Goal: Transaction & Acquisition: Purchase product/service

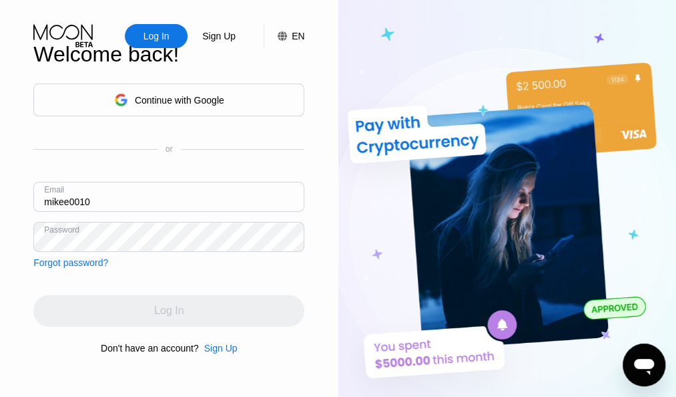
click at [96, 193] on input "mikee0010" at bounding box center [168, 197] width 271 height 30
type input "[EMAIL_ADDRESS][DOMAIN_NAME]"
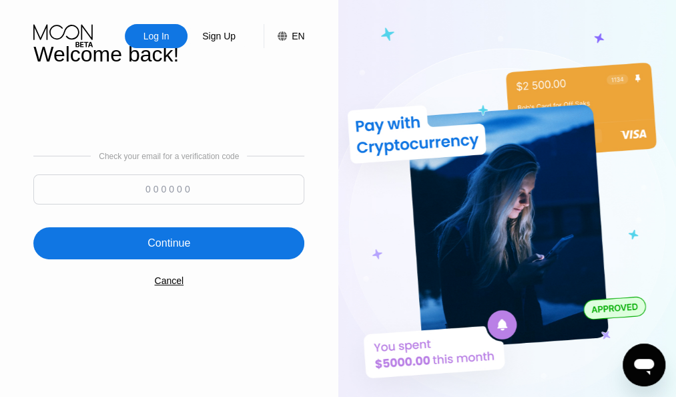
click at [9, 224] on div "Log In Sign Up EN Language English Save Welcome back! Check your email for a ve…" at bounding box center [169, 218] width 338 height 436
click at [170, 31] on div "Log In" at bounding box center [156, 35] width 29 height 13
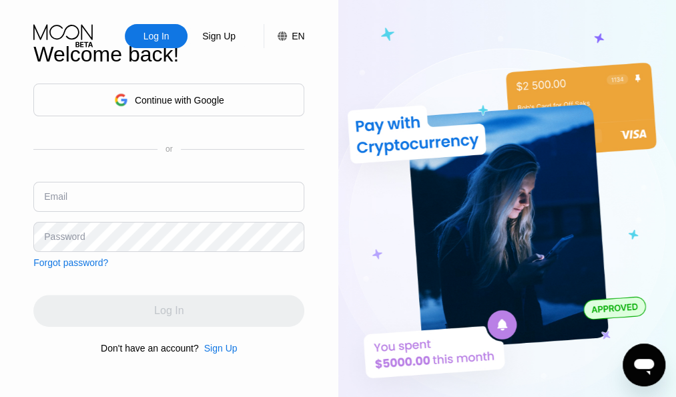
click at [71, 198] on input "text" at bounding box center [168, 197] width 271 height 30
type input "[EMAIL_ADDRESS][DOMAIN_NAME]"
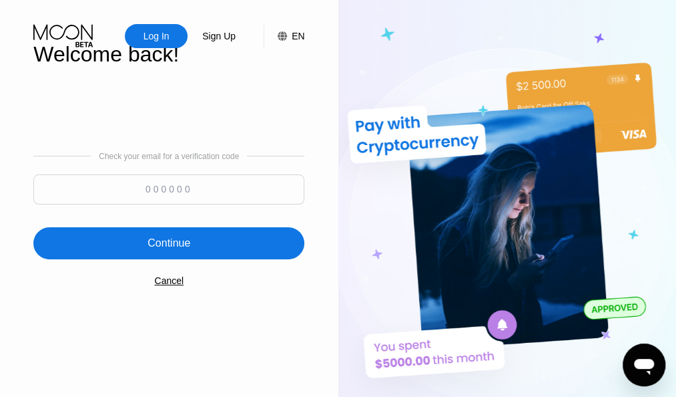
click at [14, 236] on div "Log In Sign Up EN Language Select an item Save Welcome back! Check your email f…" at bounding box center [169, 218] width 338 height 436
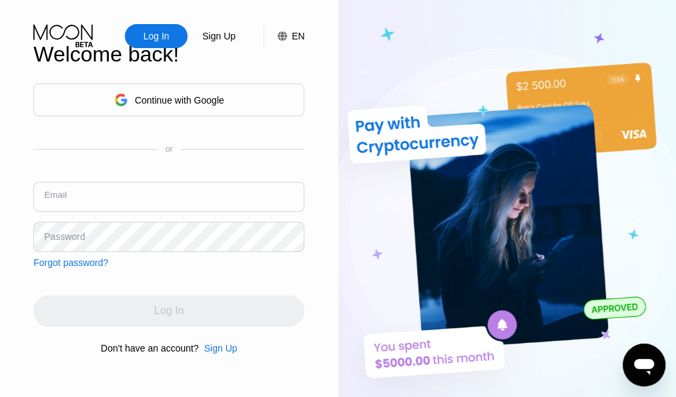
click at [89, 198] on input "text" at bounding box center [168, 197] width 271 height 30
type input "[EMAIL_ADDRESS][DOMAIN_NAME]"
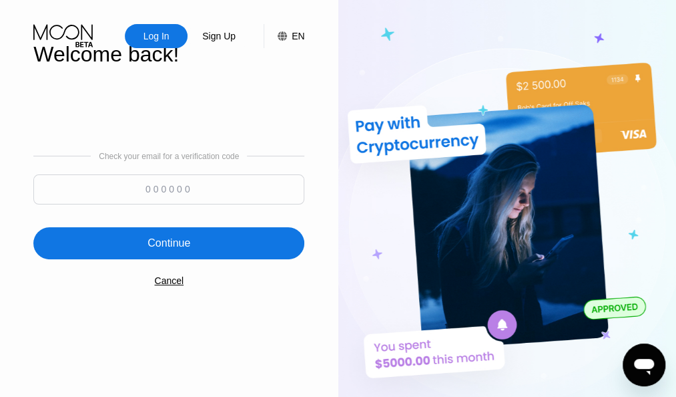
click at [12, 229] on div "Log In Sign Up EN Language Select an item Save Welcome back! Check your email f…" at bounding box center [169, 218] width 338 height 436
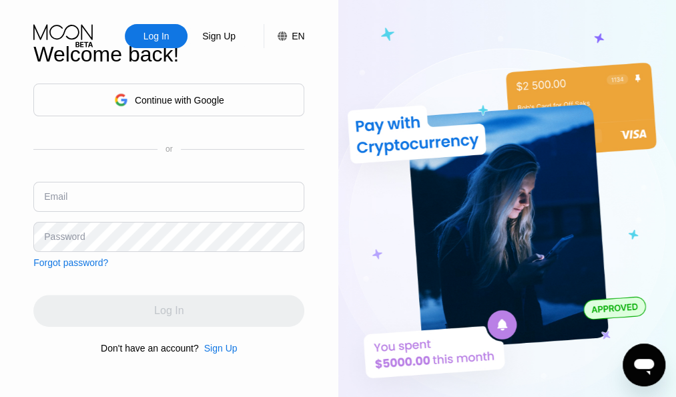
click at [103, 188] on input "text" at bounding box center [168, 197] width 271 height 30
type input "[EMAIL_ADDRESS][DOMAIN_NAME]"
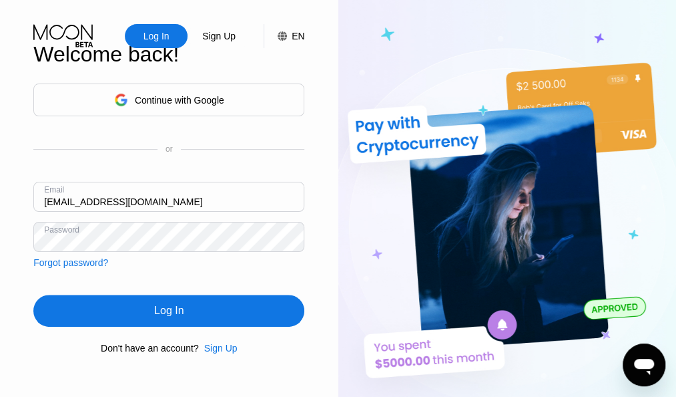
click at [178, 311] on div "Log In" at bounding box center [168, 310] width 29 height 13
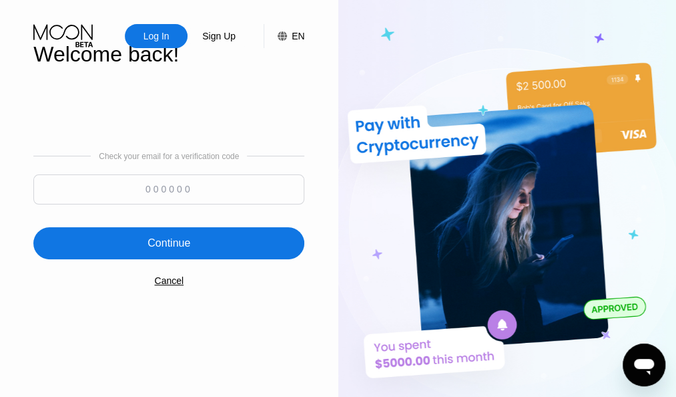
click at [5, 256] on div "Log In Sign Up EN Language Select an item Save Welcome back! Check your email f…" at bounding box center [169, 218] width 338 height 436
click at [142, 26] on div "Log In" at bounding box center [156, 36] width 63 height 24
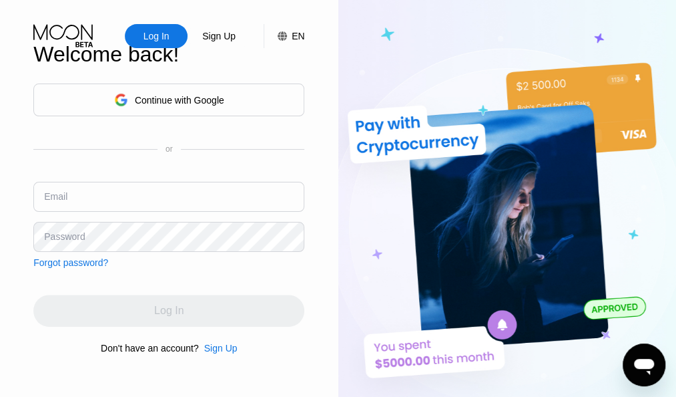
click at [147, 198] on input "text" at bounding box center [168, 197] width 271 height 30
type input "m"
type input "[EMAIL_ADDRESS][DOMAIN_NAME]"
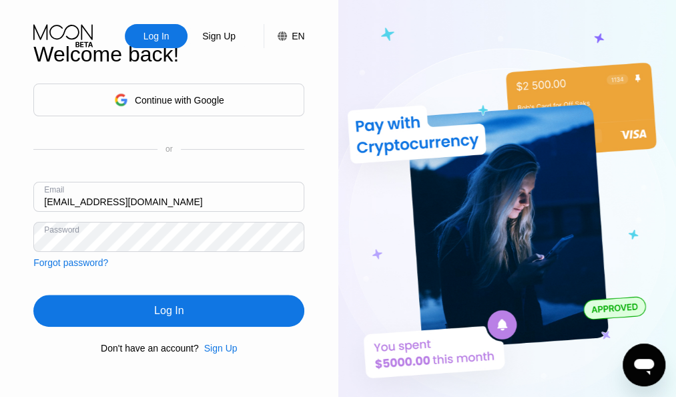
click at [186, 306] on div "Log In" at bounding box center [168, 310] width 271 height 32
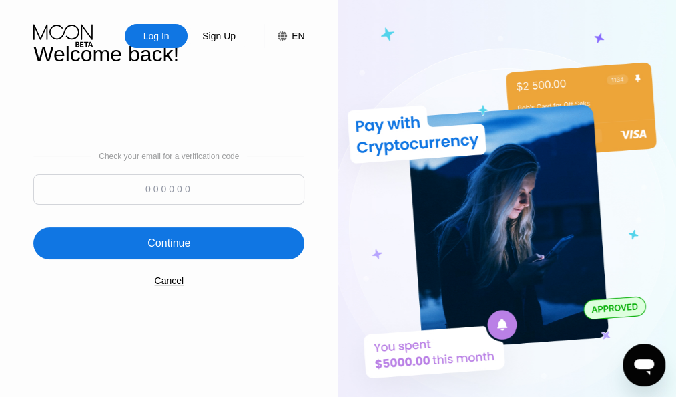
click at [164, 188] on input at bounding box center [168, 189] width 271 height 30
paste input "146376"
type input "146376"
click at [186, 244] on div "Continue" at bounding box center [169, 242] width 43 height 13
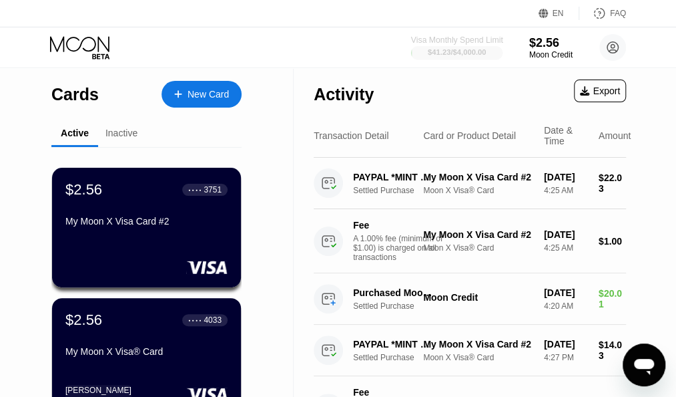
click at [470, 50] on div "$41.23 / $4,000.00" at bounding box center [457, 52] width 58 height 8
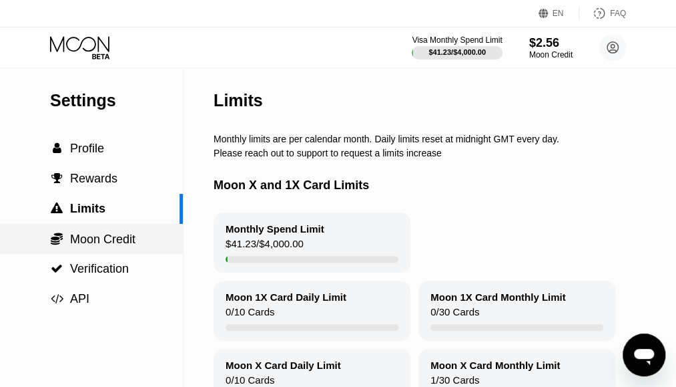
click at [99, 241] on span "Moon Credit" at bounding box center [102, 238] width 65 height 13
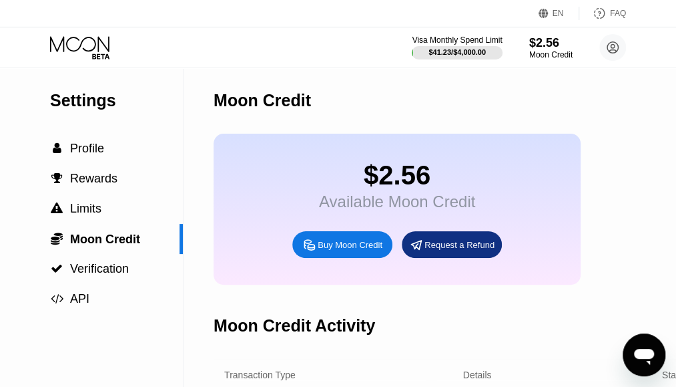
click at [356, 250] on div "Buy Moon Credit" at bounding box center [350, 244] width 65 height 11
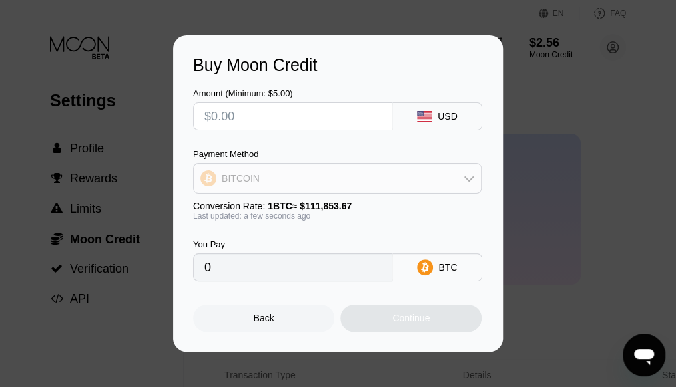
click at [270, 168] on div "BITCOIN" at bounding box center [338, 178] width 288 height 27
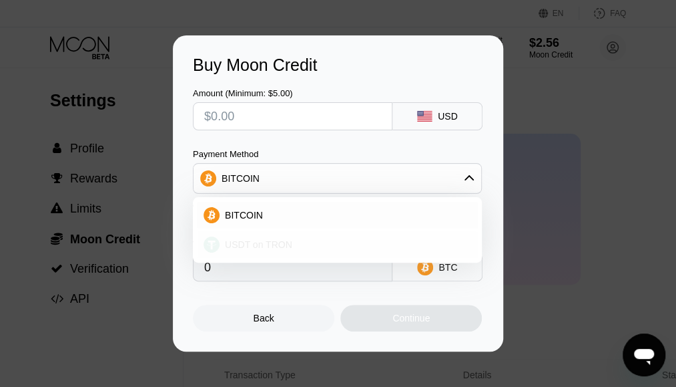
click at [235, 248] on span "USDT on TRON" at bounding box center [258, 244] width 67 height 11
type input "0.00"
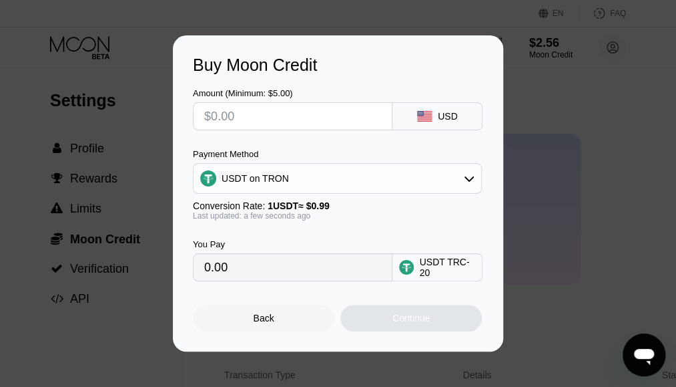
click at [231, 120] on input "text" at bounding box center [292, 116] width 177 height 27
type input "$2"
type input "2.02"
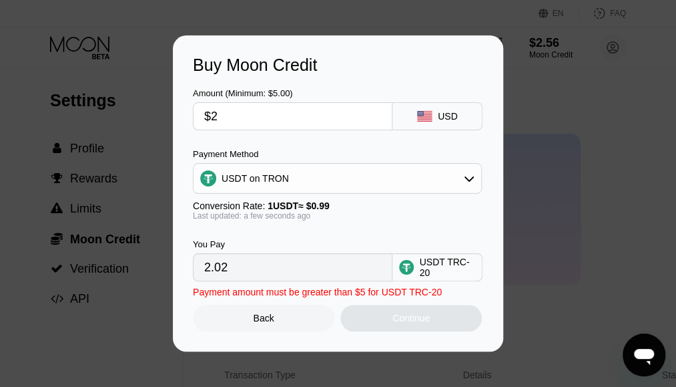
type input "$21"
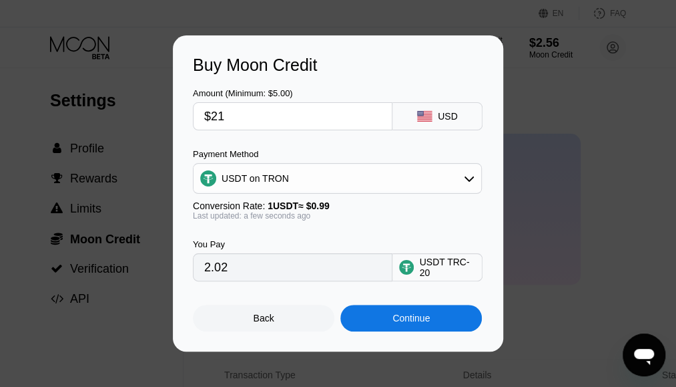
type input "21.21"
type input "$21"
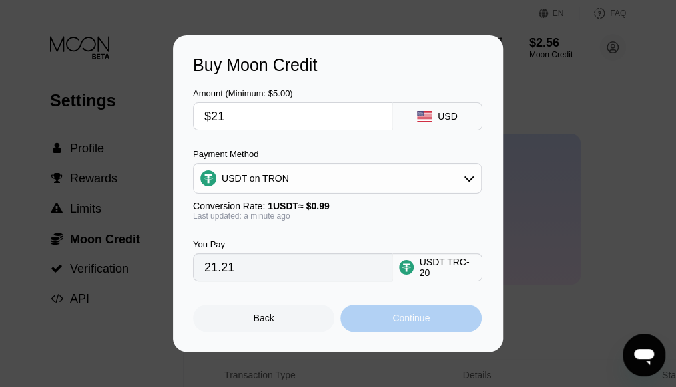
click at [462, 320] on div "Continue" at bounding box center [411, 317] width 142 height 27
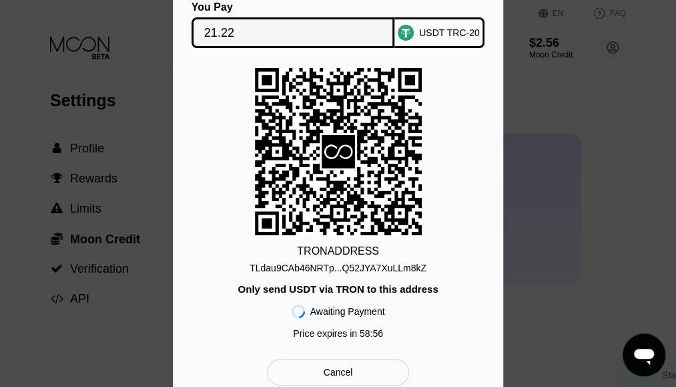
click at [401, 265] on div "TLdau9CAb46NRTp...Q52JYA7XuLLm8kZ" at bounding box center [338, 267] width 177 height 11
click at [221, 300] on div "TRON ADDRESS TLdau9CAb46NRTp...Q52JYA7XuLLm8kZ Only send USDT via TRON to this …" at bounding box center [338, 206] width 290 height 277
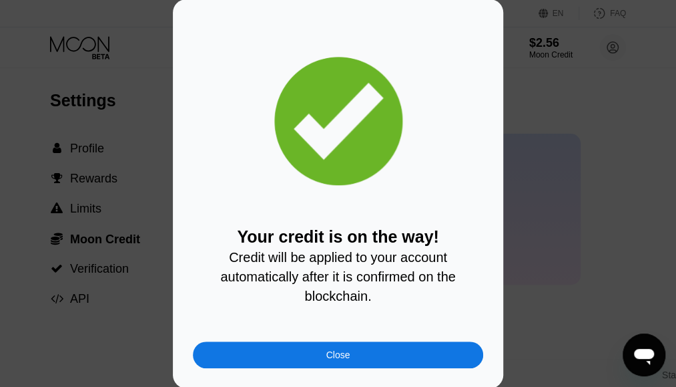
click at [299, 361] on div "Close" at bounding box center [338, 354] width 290 height 27
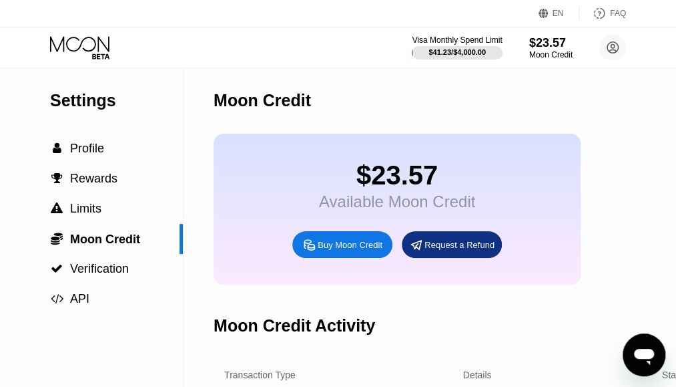
click at [344, 129] on div "Moon Credit" at bounding box center [563, 100] width 698 height 66
